Goal: Find specific page/section: Find specific page/section

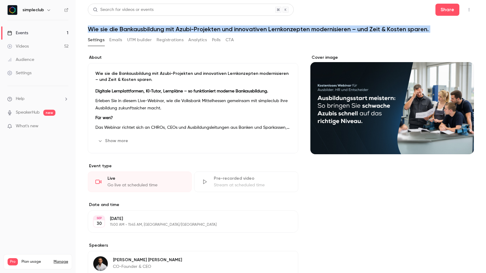
click at [31, 31] on link "Events 1" at bounding box center [38, 32] width 76 height 13
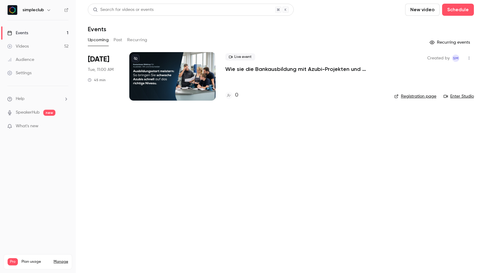
click at [101, 39] on button "Upcoming" at bounding box center [98, 40] width 21 height 10
click at [265, 70] on p "Wie sie die Bankausbildung mit Azubi-Projekten und innovativen Lernkonzepten mo…" at bounding box center [304, 68] width 159 height 7
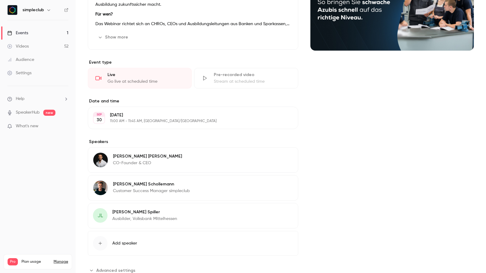
scroll to position [104, 0]
